Goal: Task Accomplishment & Management: Use online tool/utility

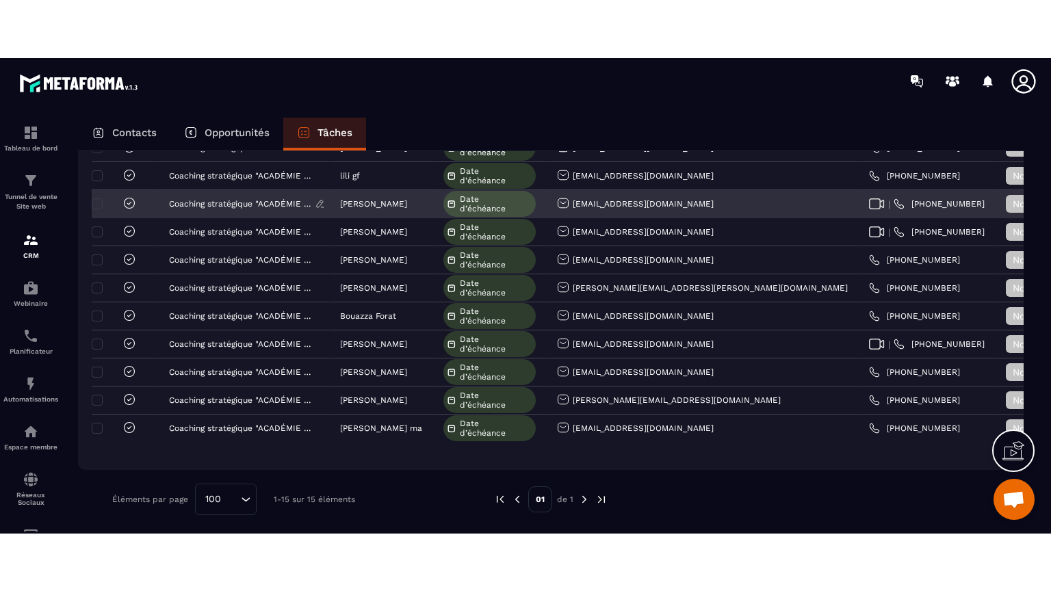
scroll to position [68, 0]
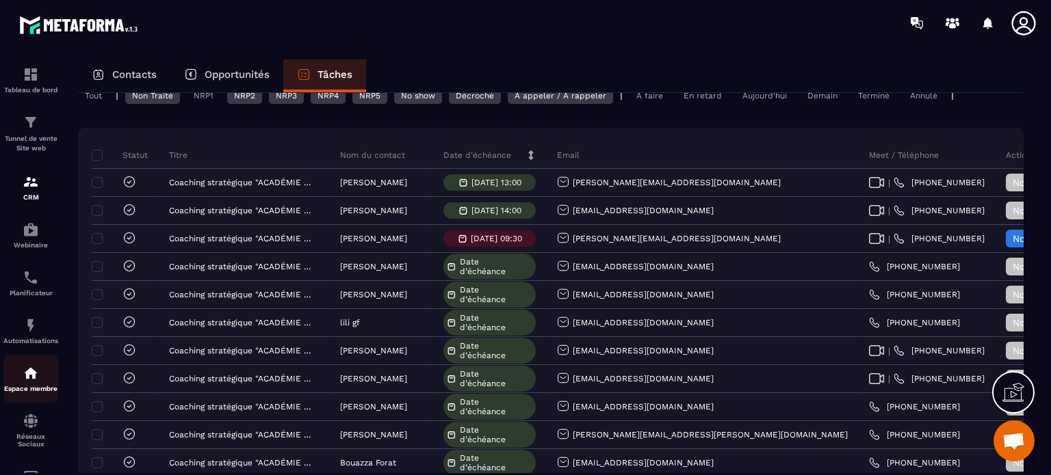
click at [27, 380] on img at bounding box center [31, 373] width 16 height 16
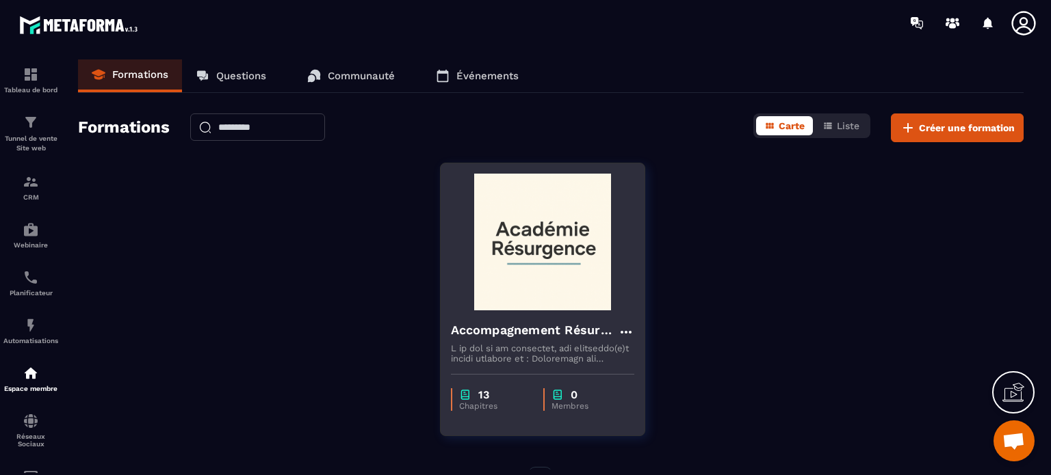
click at [539, 241] on img at bounding box center [542, 242] width 183 height 137
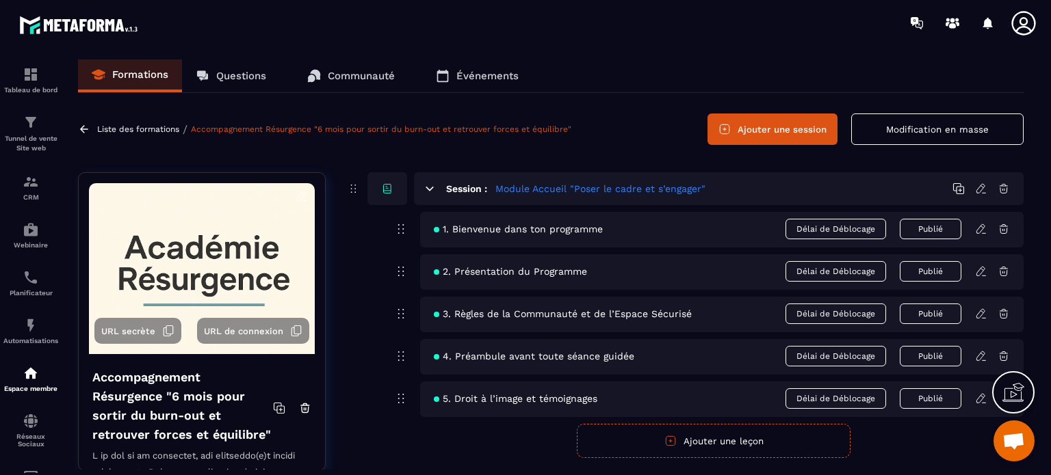
click at [349, 72] on p "Communauté" at bounding box center [361, 76] width 67 height 12
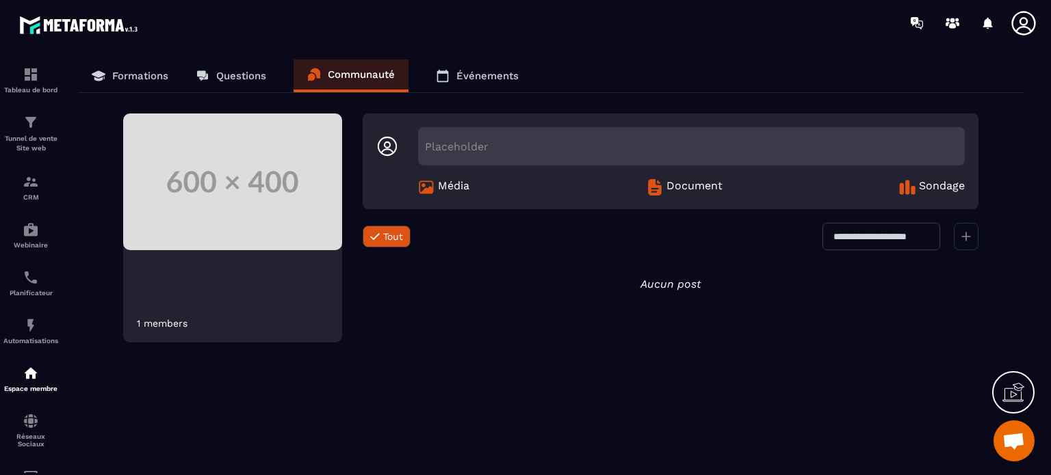
click at [435, 142] on div "Placeholder" at bounding box center [691, 146] width 546 height 38
click at [1009, 388] on icon at bounding box center [1012, 395] width 21 height 14
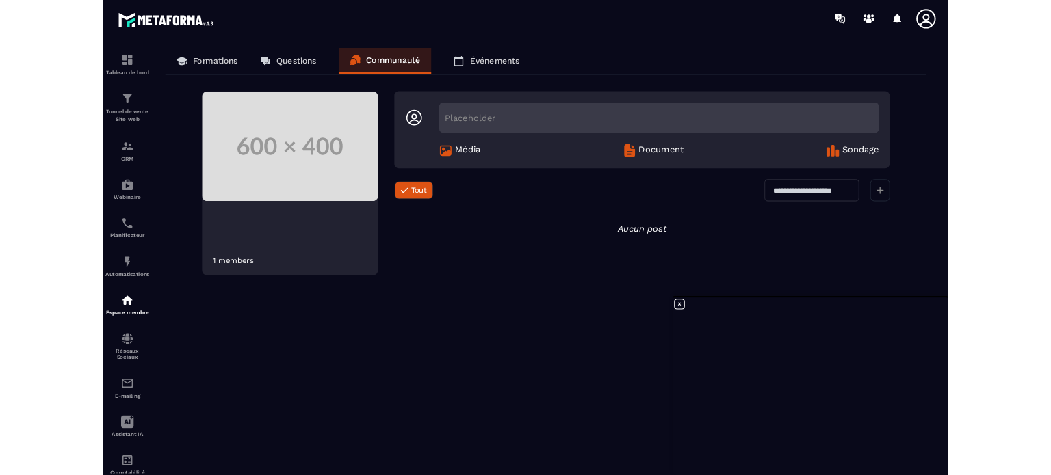
scroll to position [14333, 0]
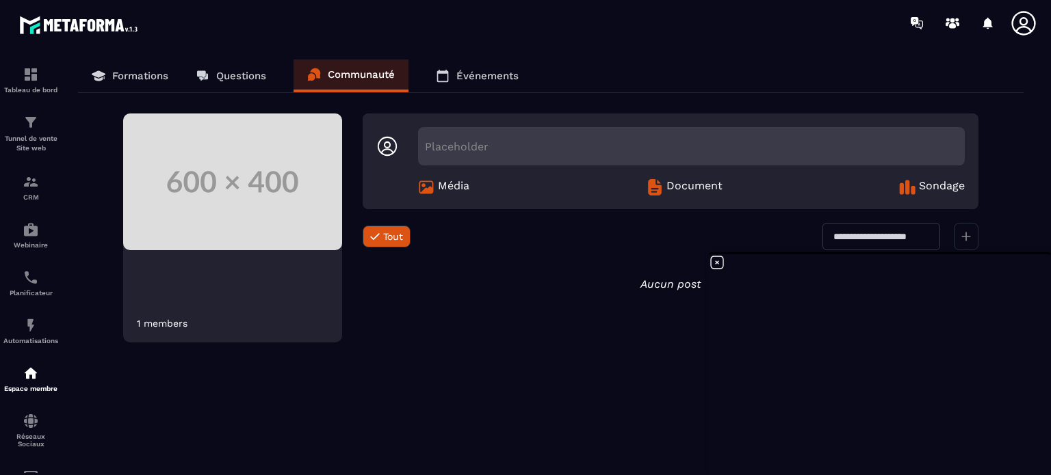
click at [717, 262] on icon at bounding box center [717, 262] width 16 height 16
click at [137, 72] on p "Formations" at bounding box center [140, 76] width 56 height 12
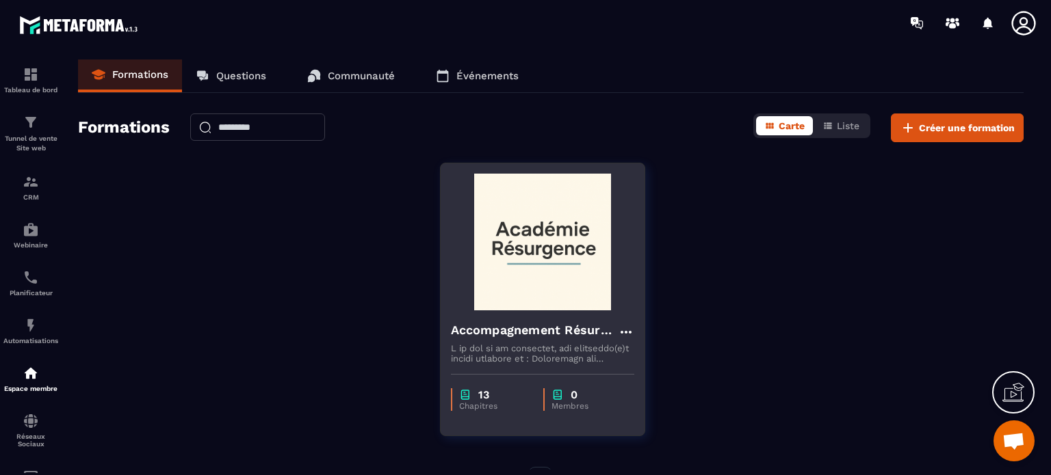
click at [520, 243] on img at bounding box center [542, 242] width 183 height 137
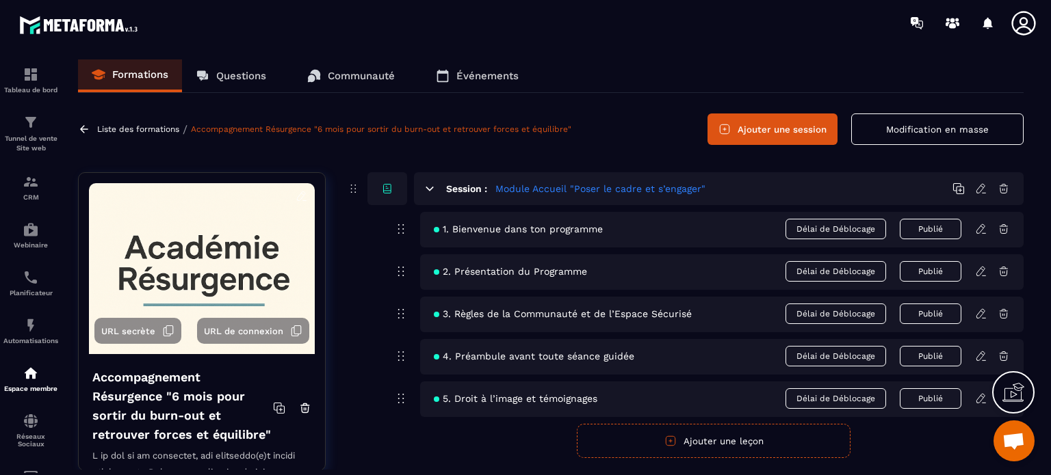
click at [350, 78] on p "Communauté" at bounding box center [361, 76] width 67 height 12
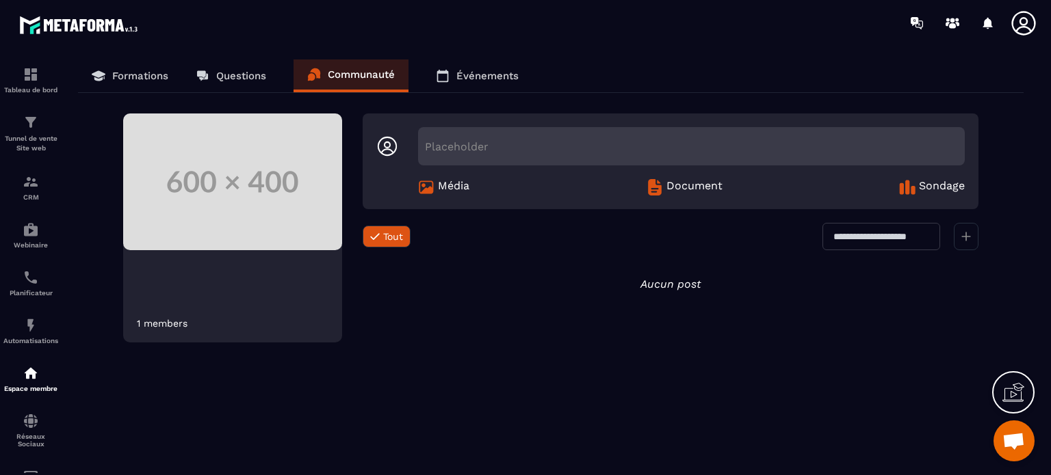
click at [144, 74] on p "Formations" at bounding box center [140, 76] width 56 height 12
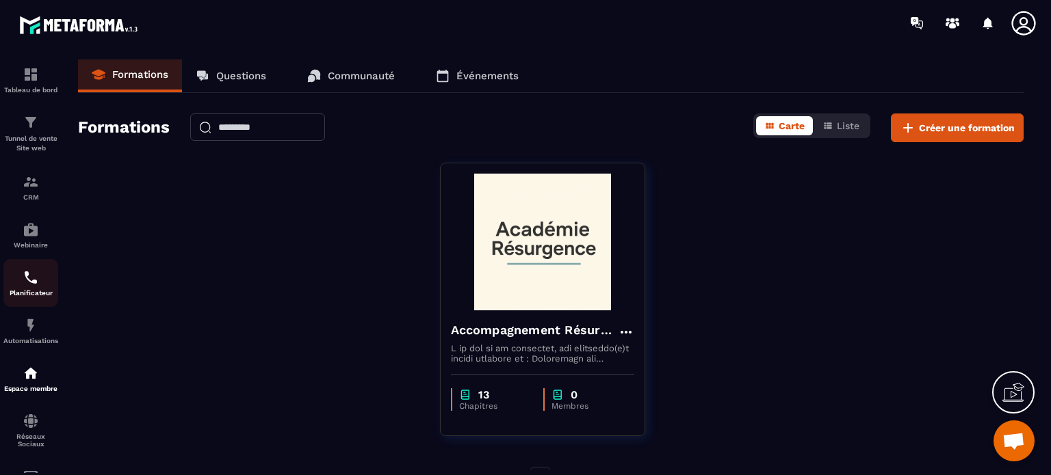
click at [25, 280] on img at bounding box center [31, 277] width 16 height 16
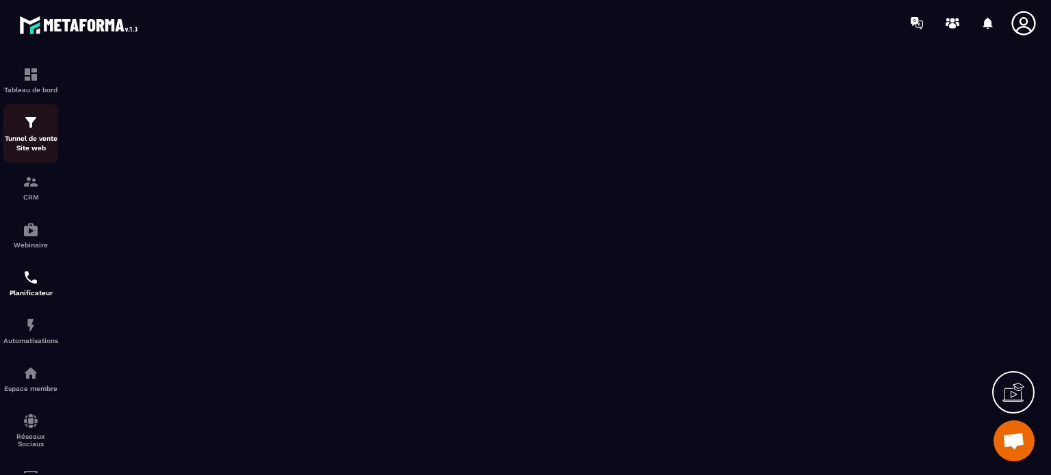
click at [25, 144] on p "Tunnel de vente Site web" at bounding box center [30, 143] width 55 height 19
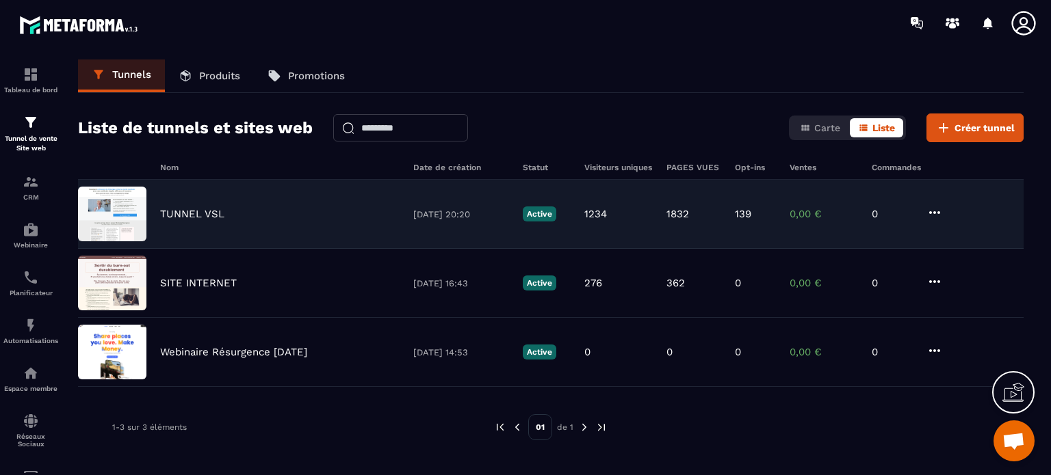
click at [192, 214] on p "TUNNEL VSL" at bounding box center [192, 214] width 64 height 12
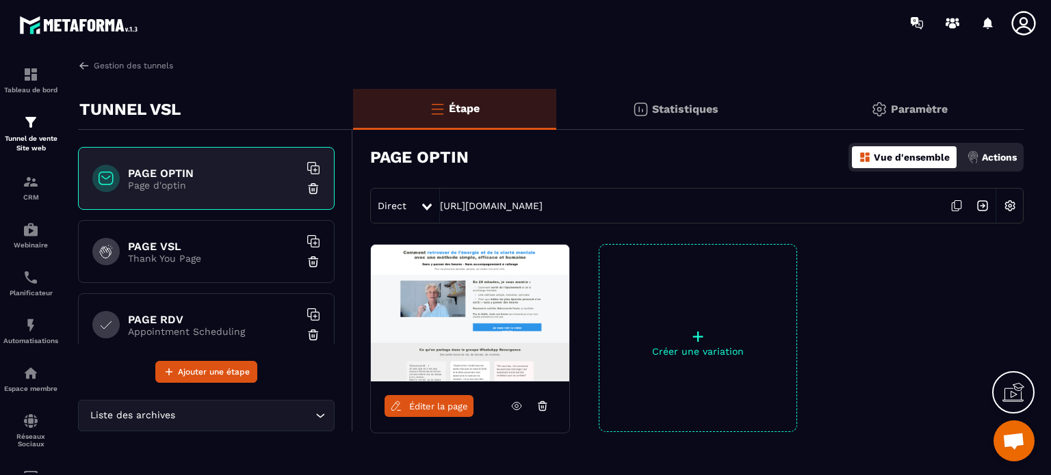
click at [166, 319] on h6 "PAGE RDV" at bounding box center [213, 319] width 171 height 13
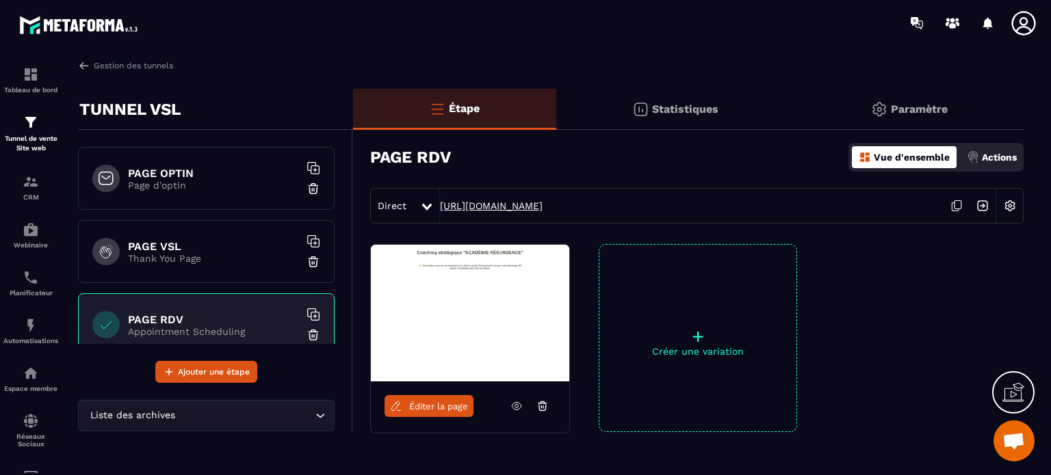
click at [507, 204] on link "[URL][DOMAIN_NAME]" at bounding box center [491, 205] width 103 height 11
